Goal: Find specific page/section: Find specific page/section

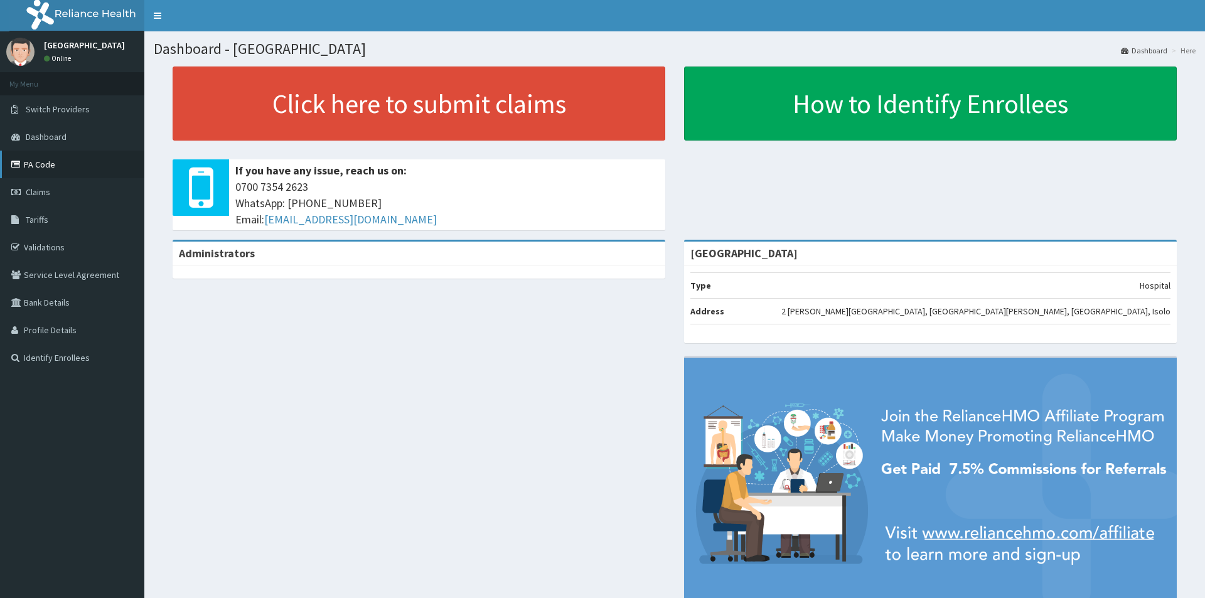
click at [50, 165] on link "PA Code" at bounding box center [72, 165] width 144 height 28
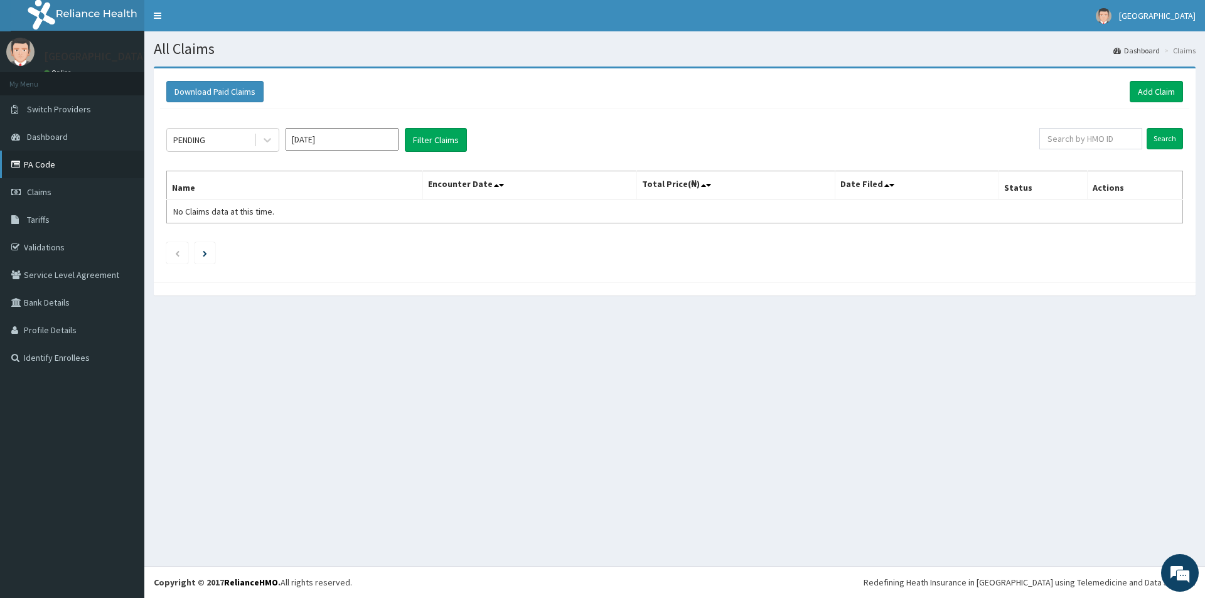
click at [45, 165] on link "PA Code" at bounding box center [72, 165] width 144 height 28
